Goal: Obtain resource: Download file/media

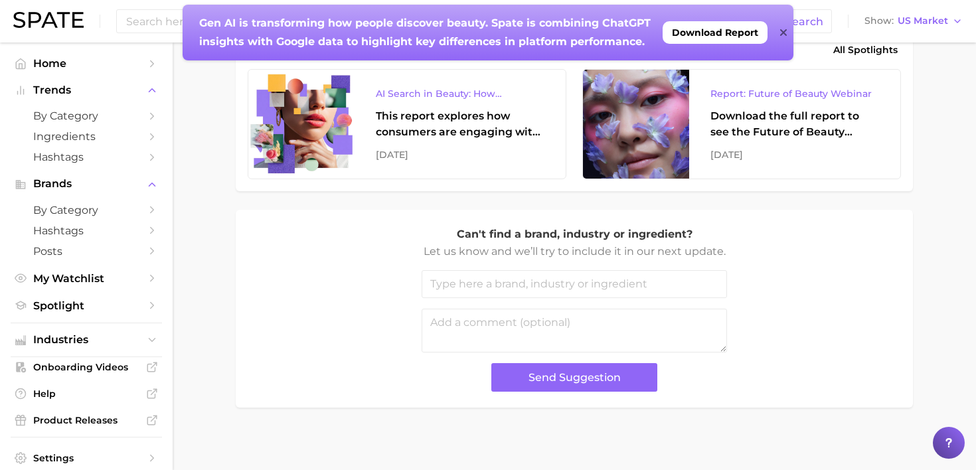
scroll to position [608, 0]
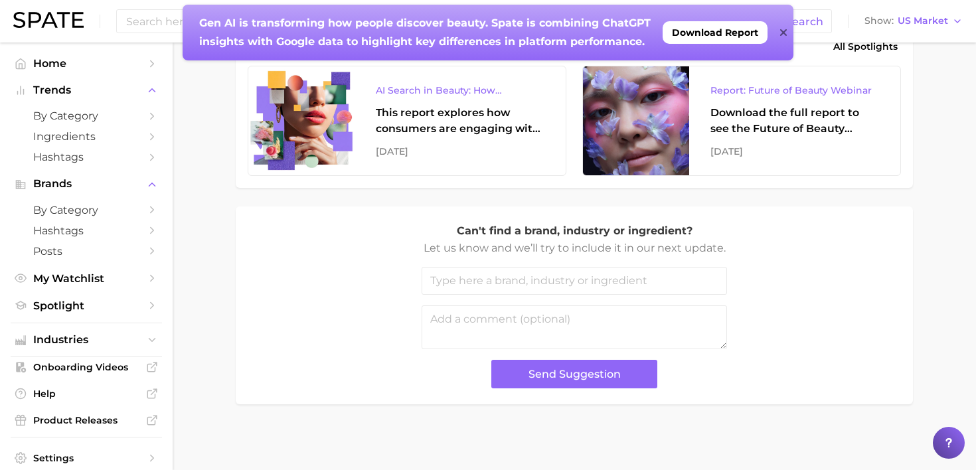
click at [781, 31] on icon at bounding box center [782, 32] width 7 height 7
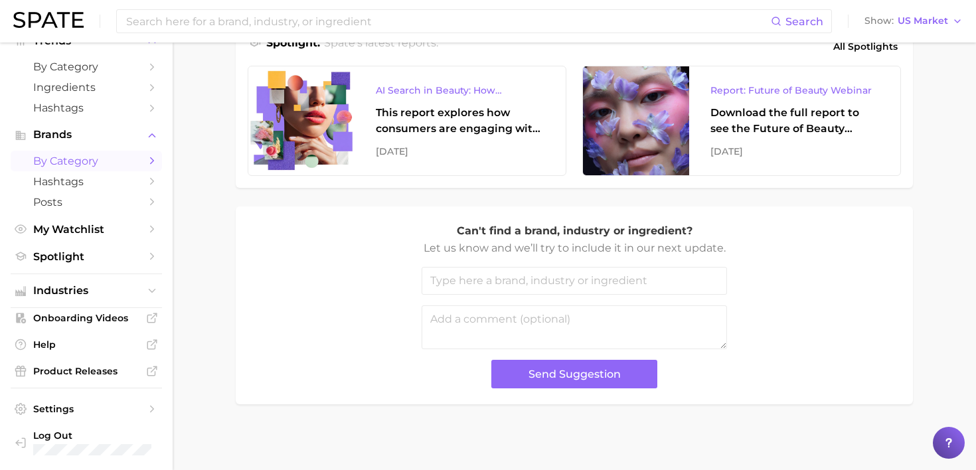
scroll to position [0, 0]
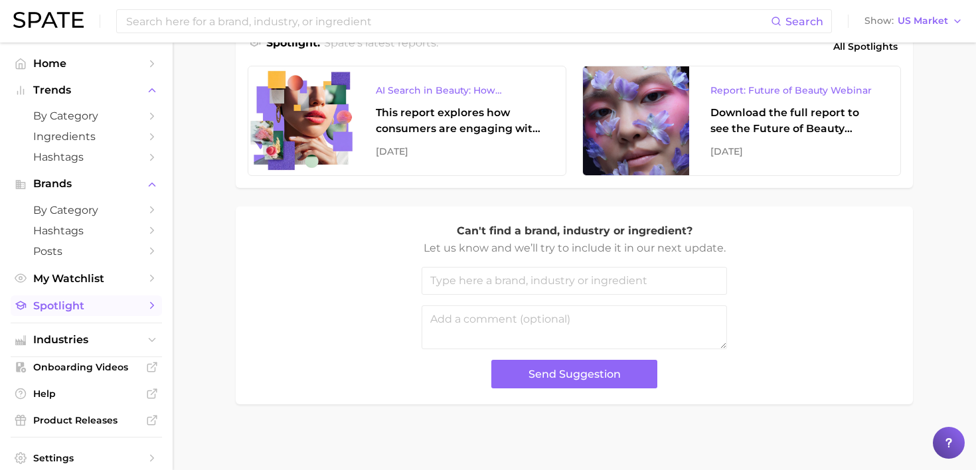
click at [76, 305] on span "Spotlight" at bounding box center [86, 305] width 106 height 13
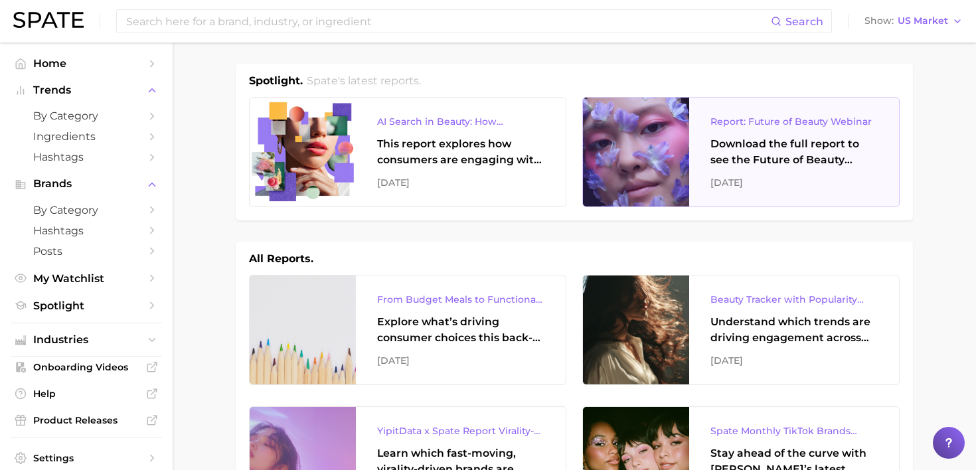
click at [739, 154] on div "Download the full report to see the Future of Beauty trends we unpacked during …" at bounding box center [793, 152] width 167 height 32
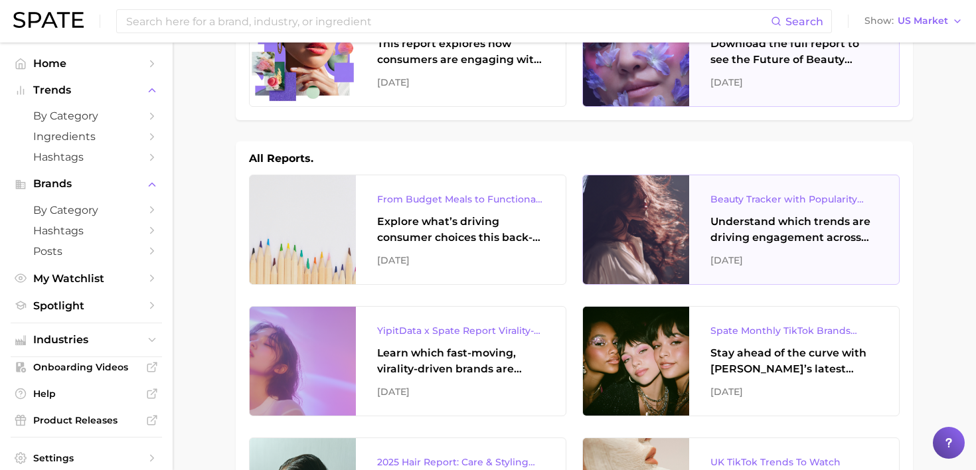
scroll to position [110, 0]
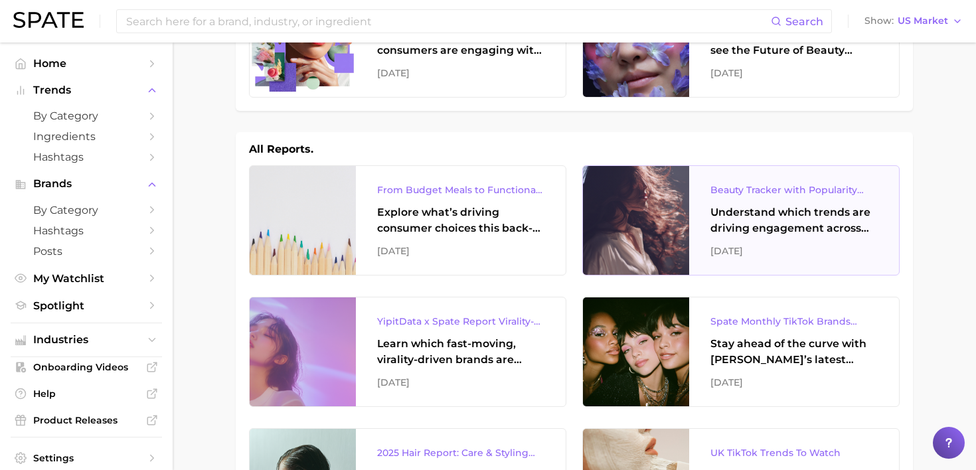
click at [728, 246] on div "[DATE]" at bounding box center [793, 251] width 167 height 16
